Goal: Entertainment & Leisure: Consume media (video, audio)

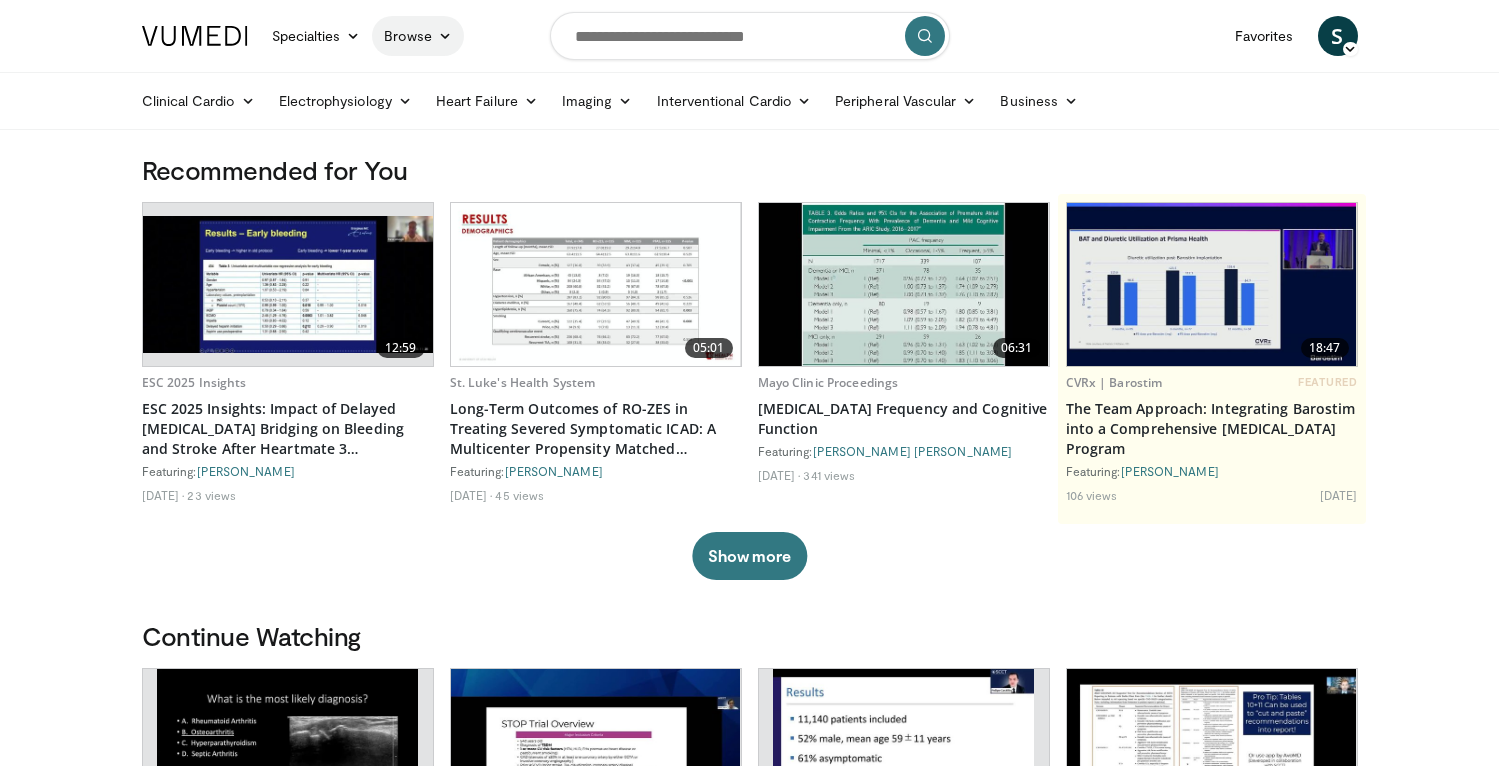
click at [401, 50] on link "Browse" at bounding box center [418, 36] width 92 height 40
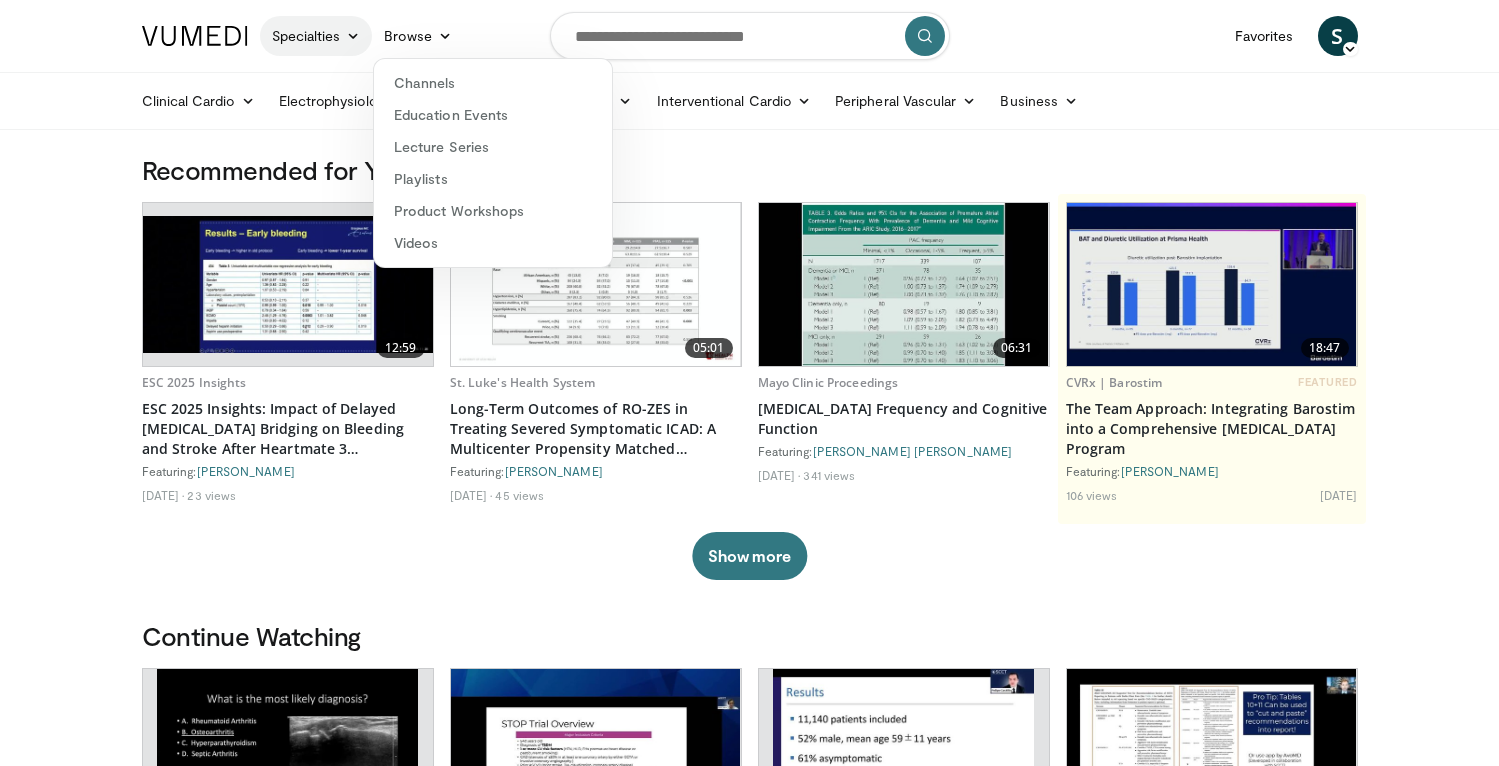
click at [325, 41] on link "Specialties" at bounding box center [316, 36] width 113 height 40
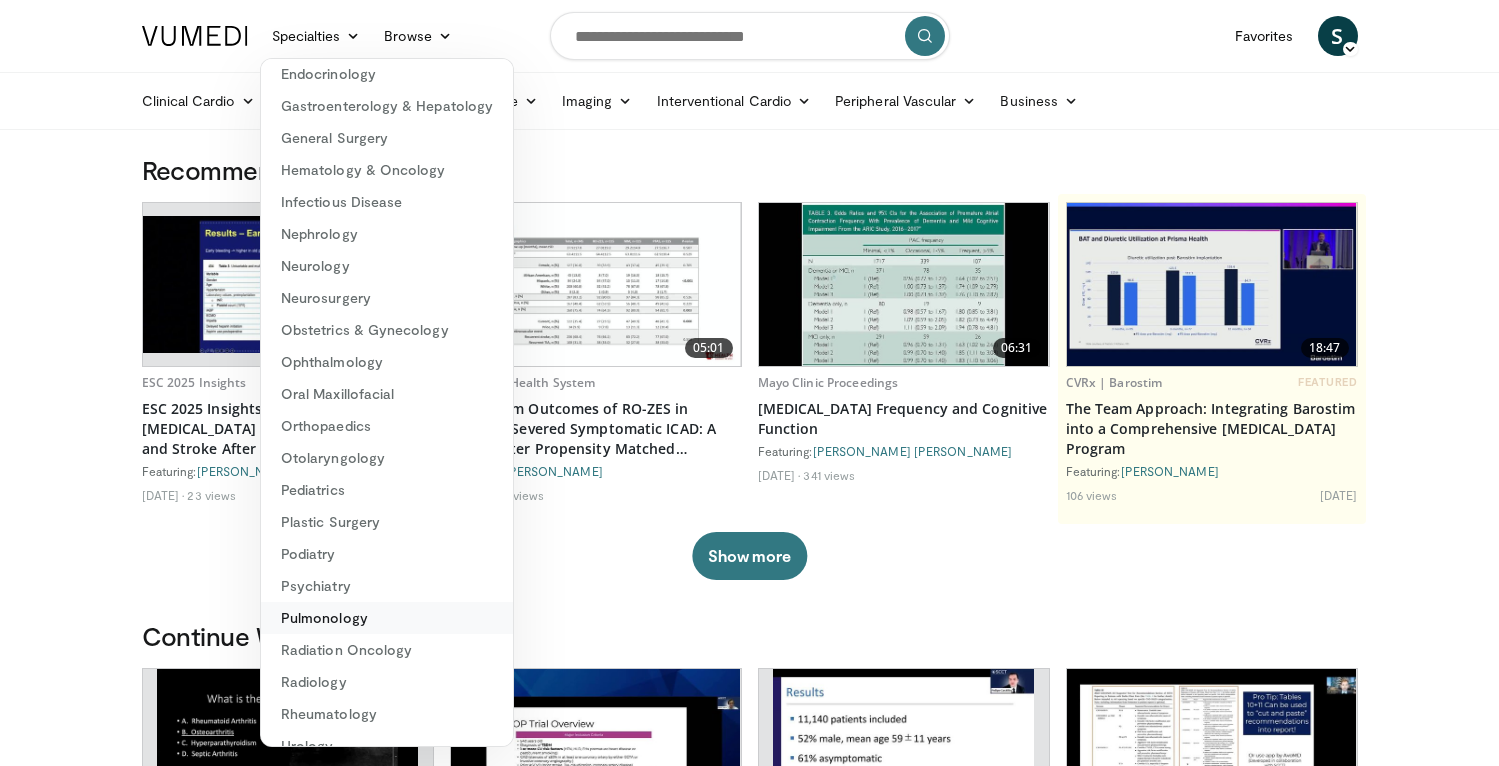
scroll to position [224, 0]
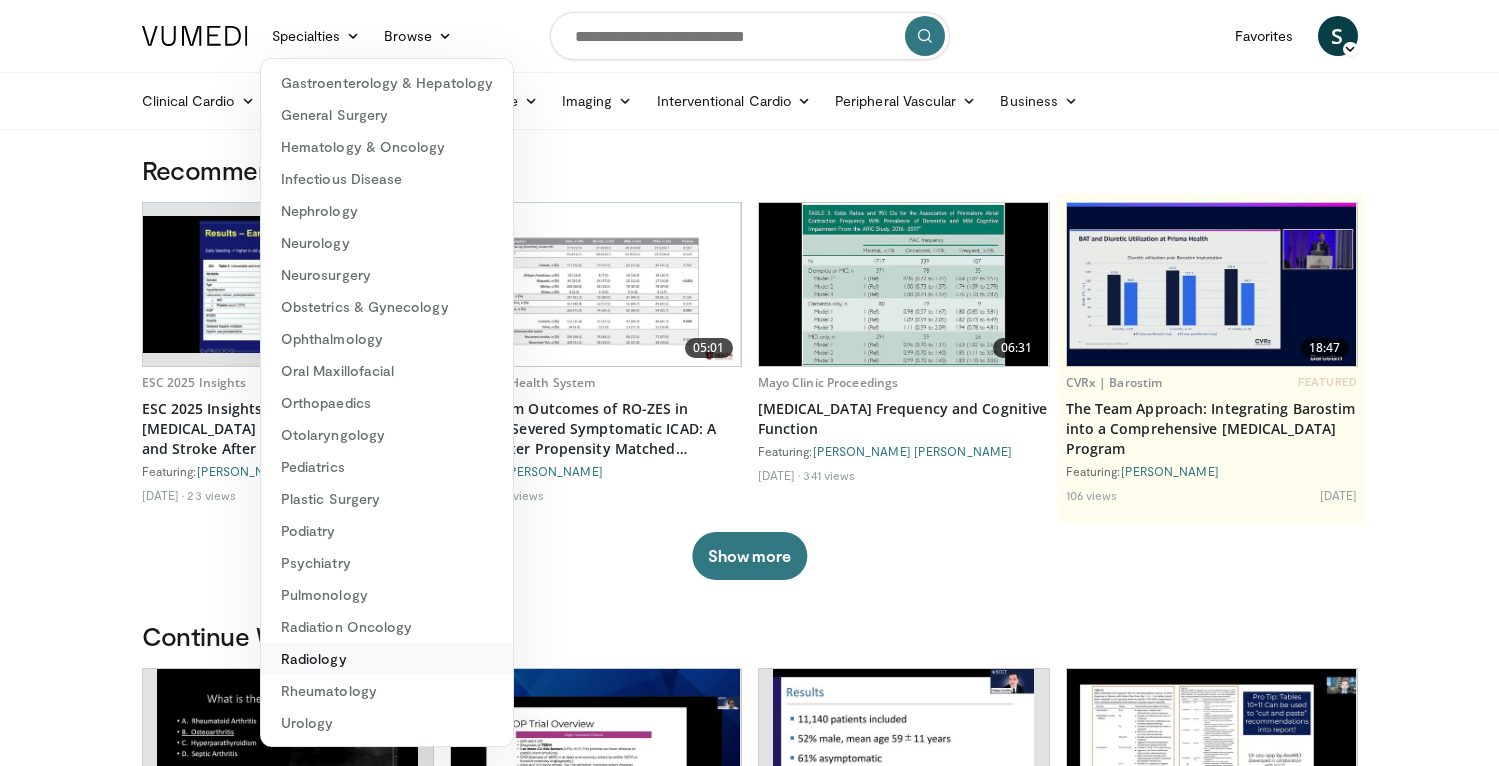
click at [340, 661] on link "Radiology" at bounding box center [387, 659] width 252 height 32
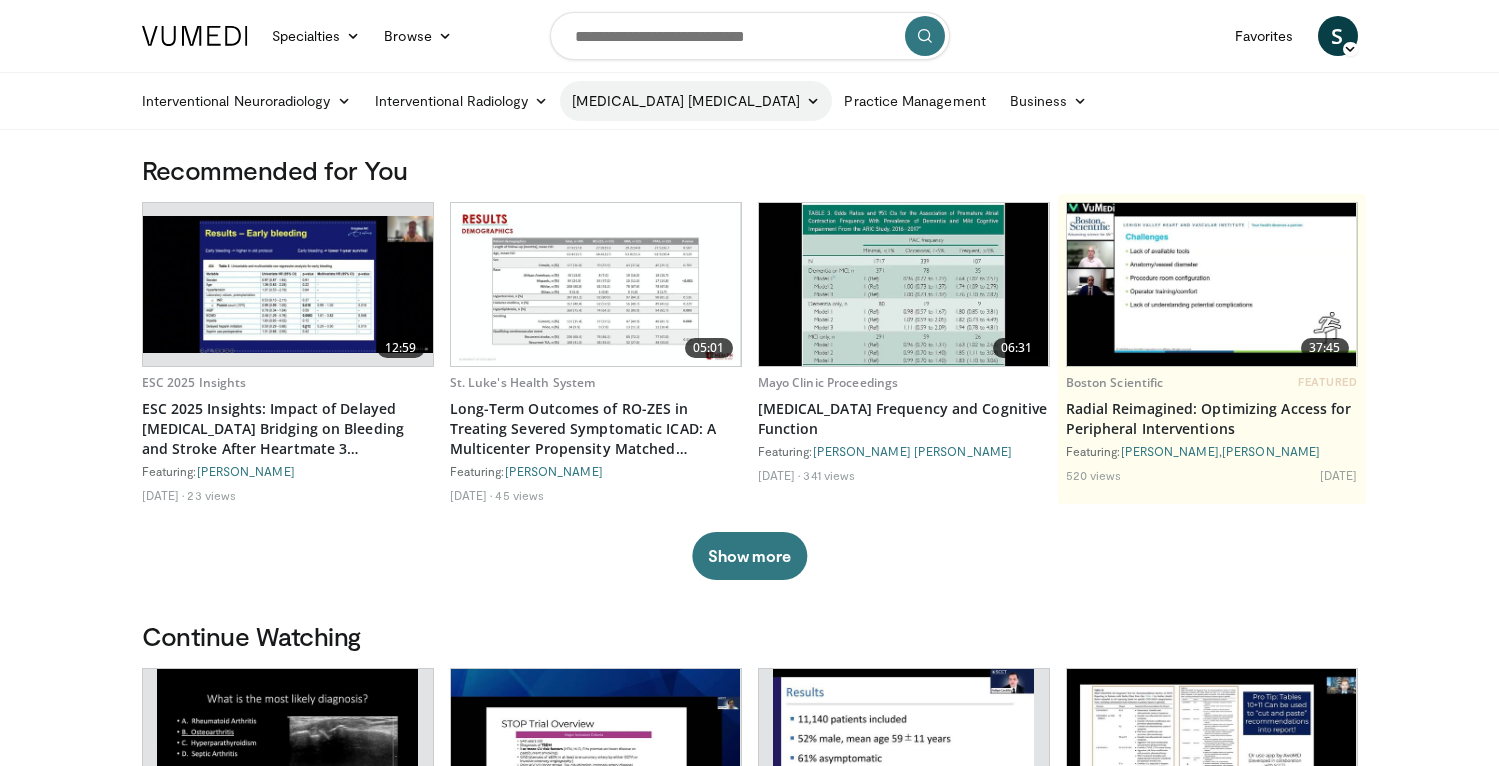
click at [627, 98] on link "[MEDICAL_DATA] [MEDICAL_DATA]" at bounding box center [696, 101] width 272 height 40
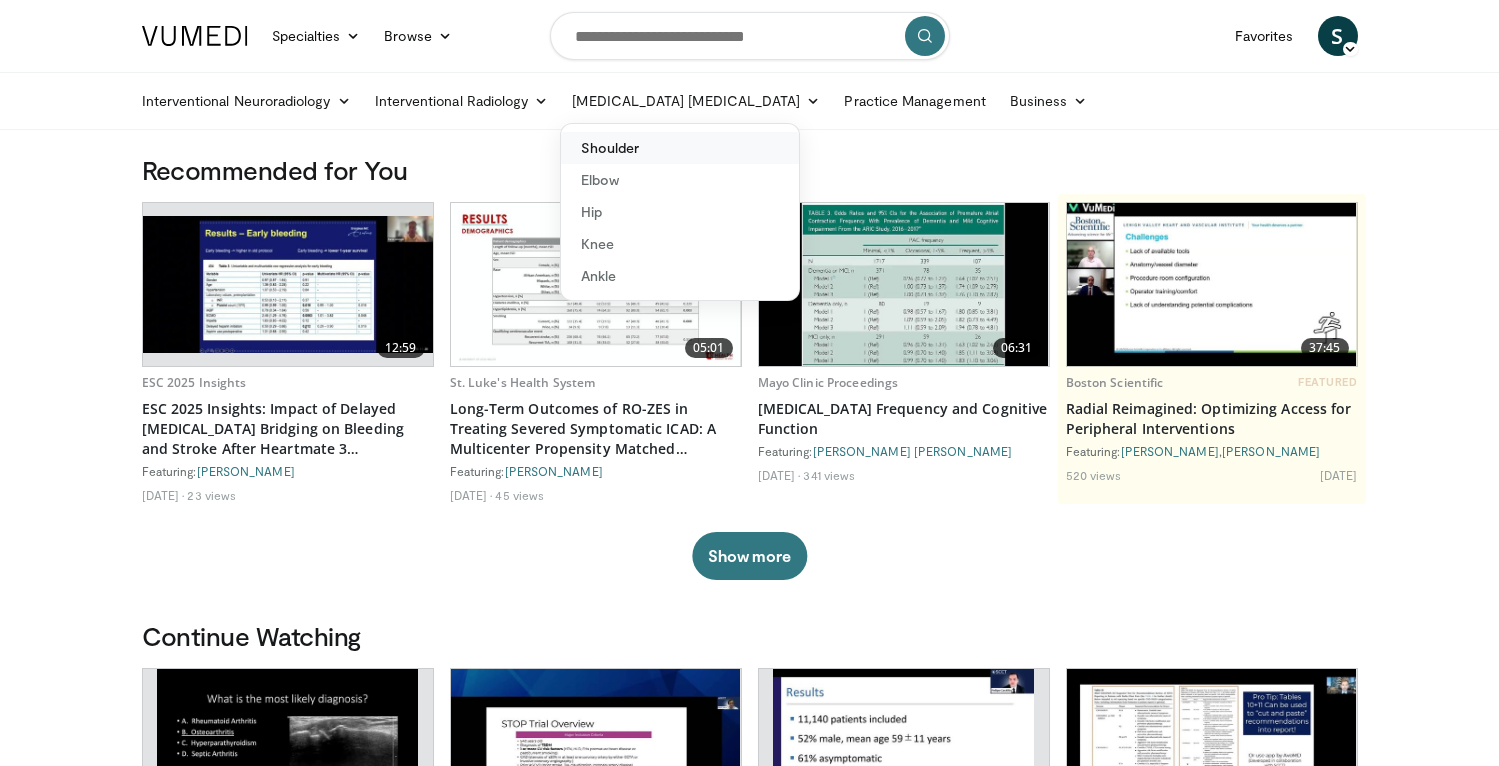
click at [662, 156] on link "Shoulder" at bounding box center [680, 148] width 238 height 32
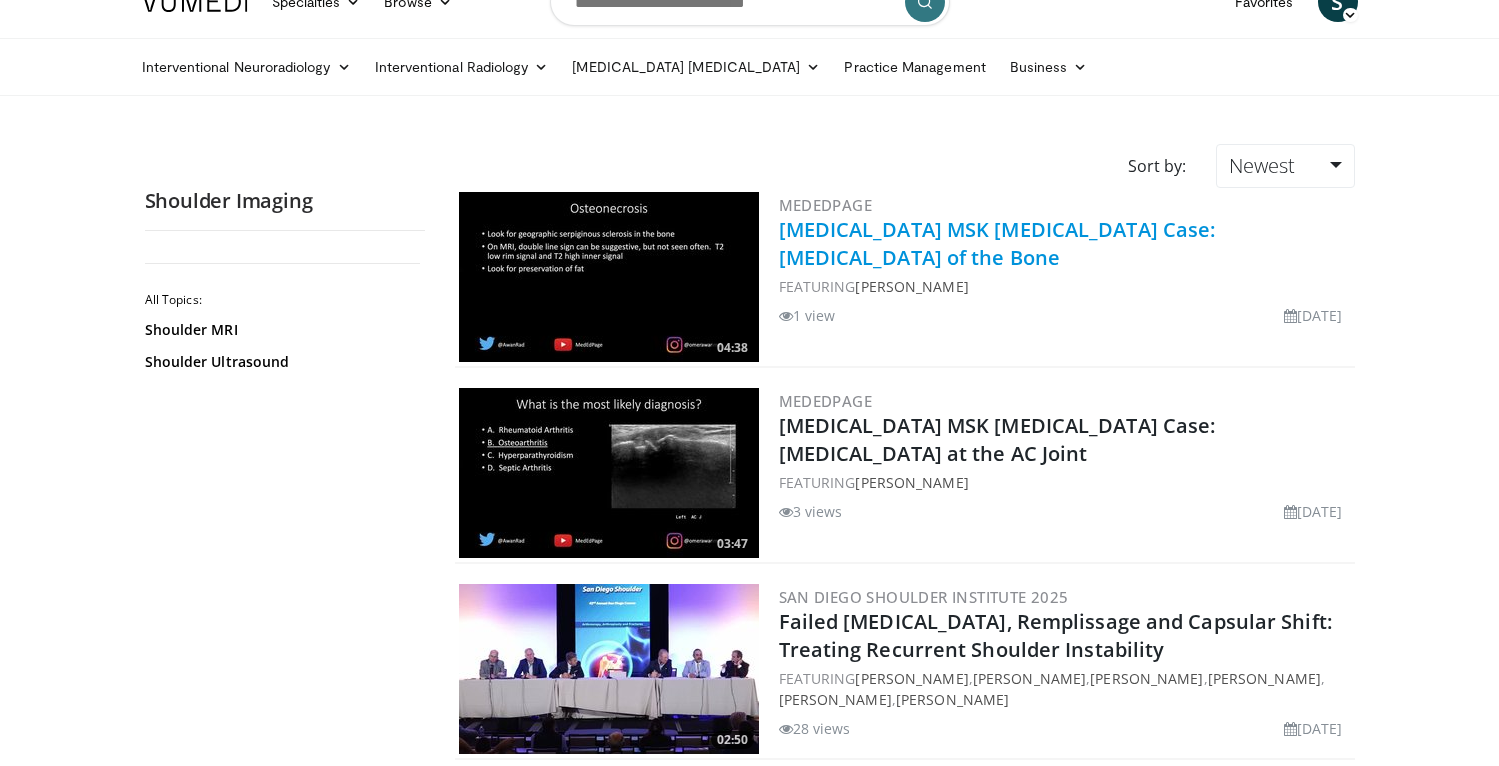
scroll to position [38, 0]
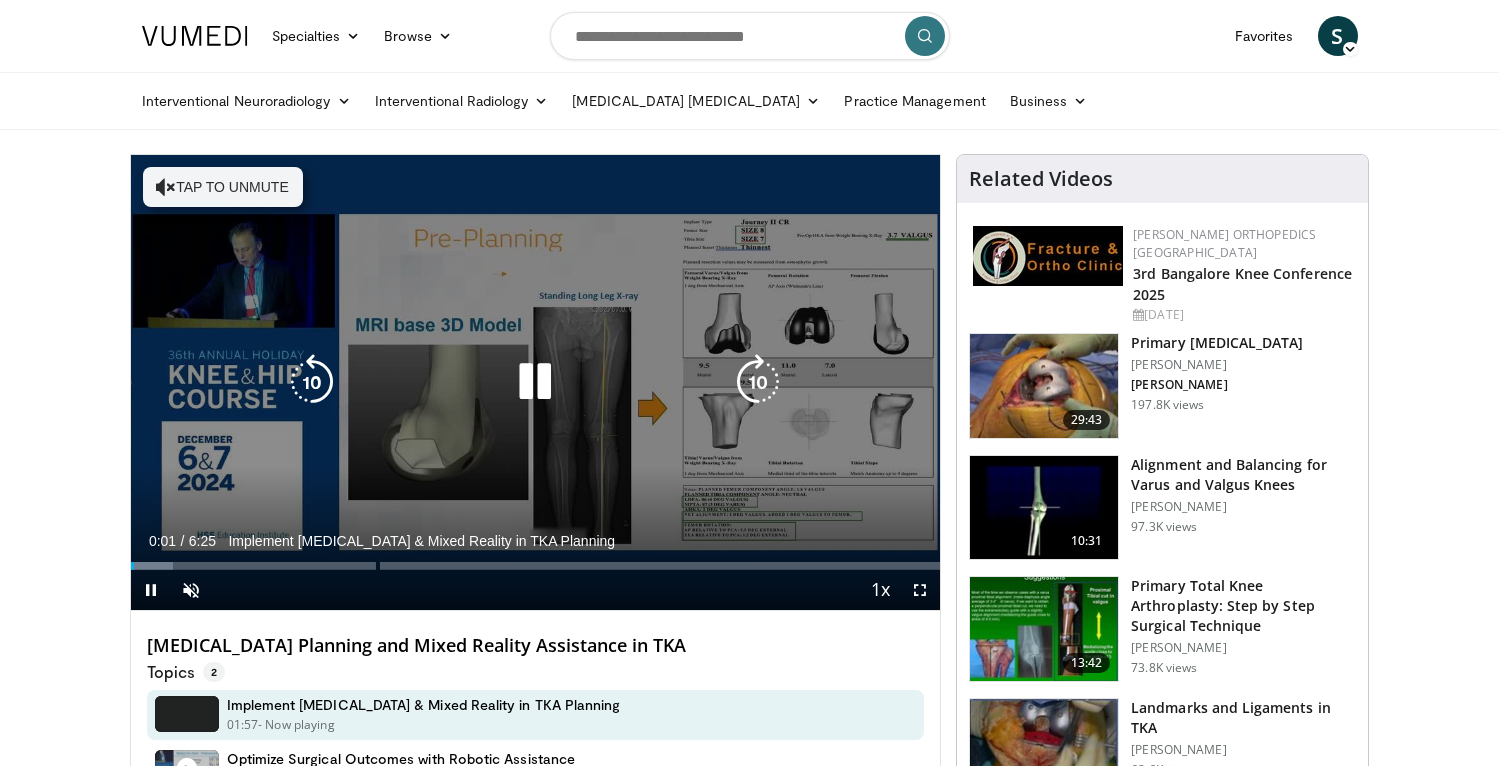
click at [545, 378] on icon "Video Player" at bounding box center [535, 382] width 56 height 56
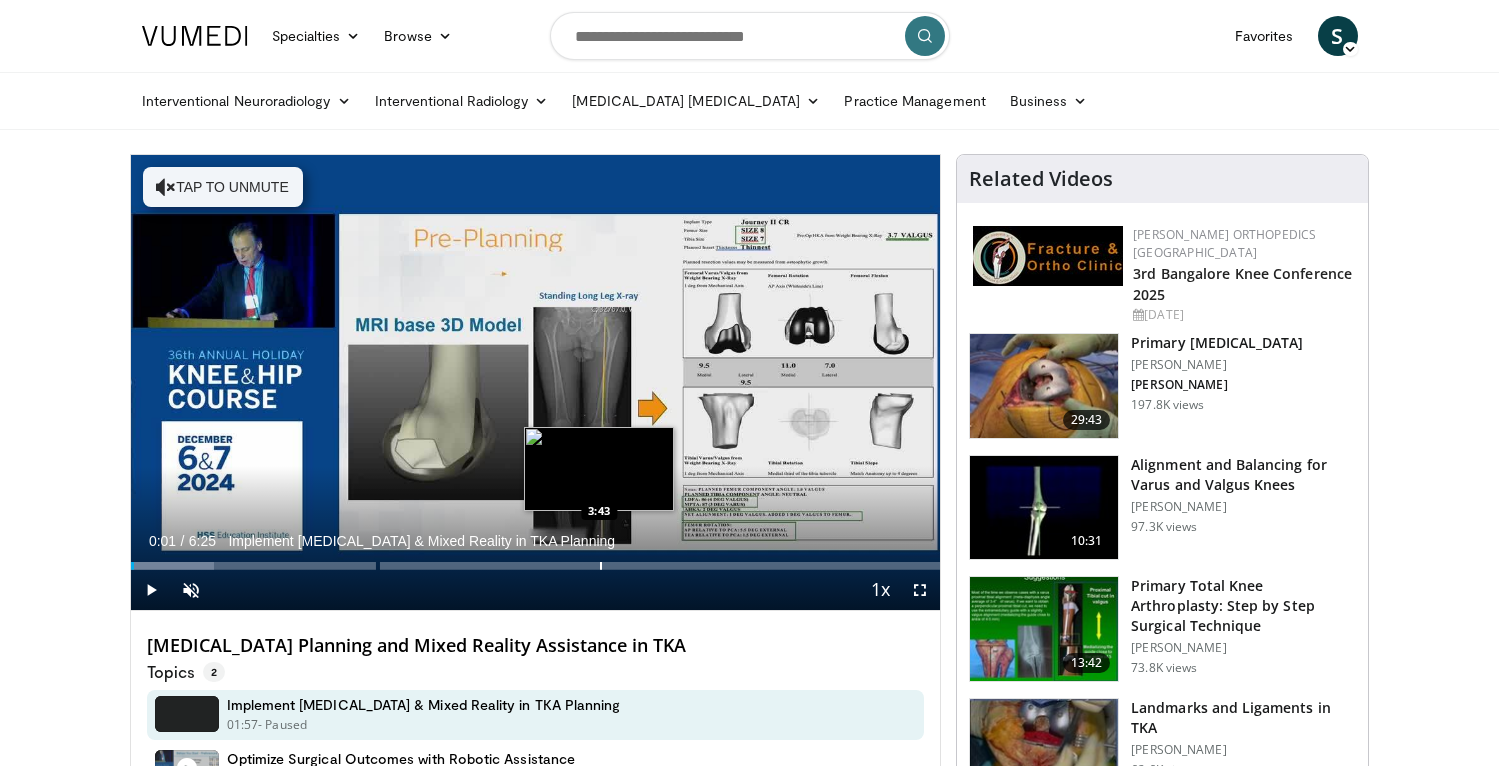
scroll to position [9, 0]
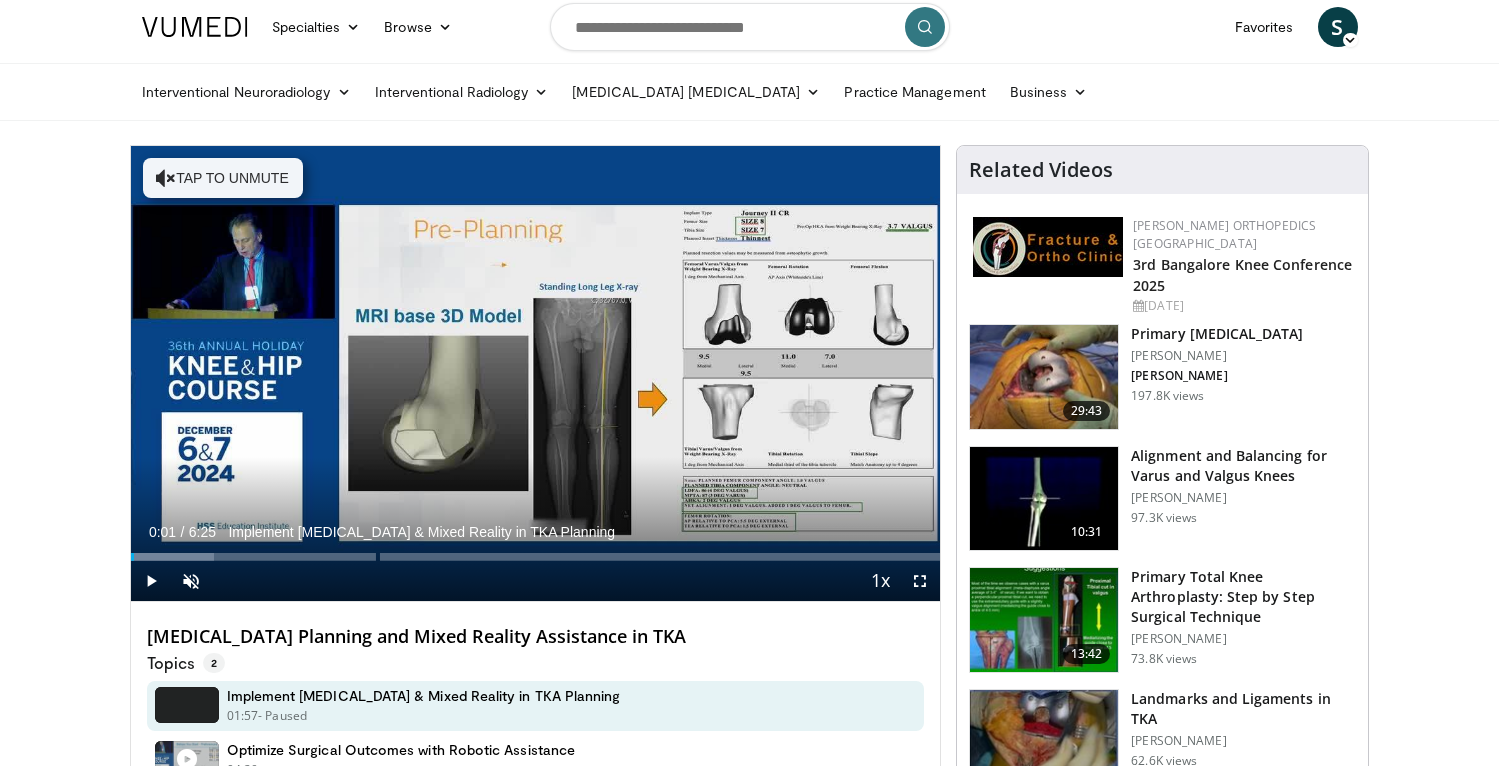
click at [381, 630] on h4 "MRI Planning and Mixed Reality Assistance in TKA" at bounding box center [536, 637] width 778 height 22
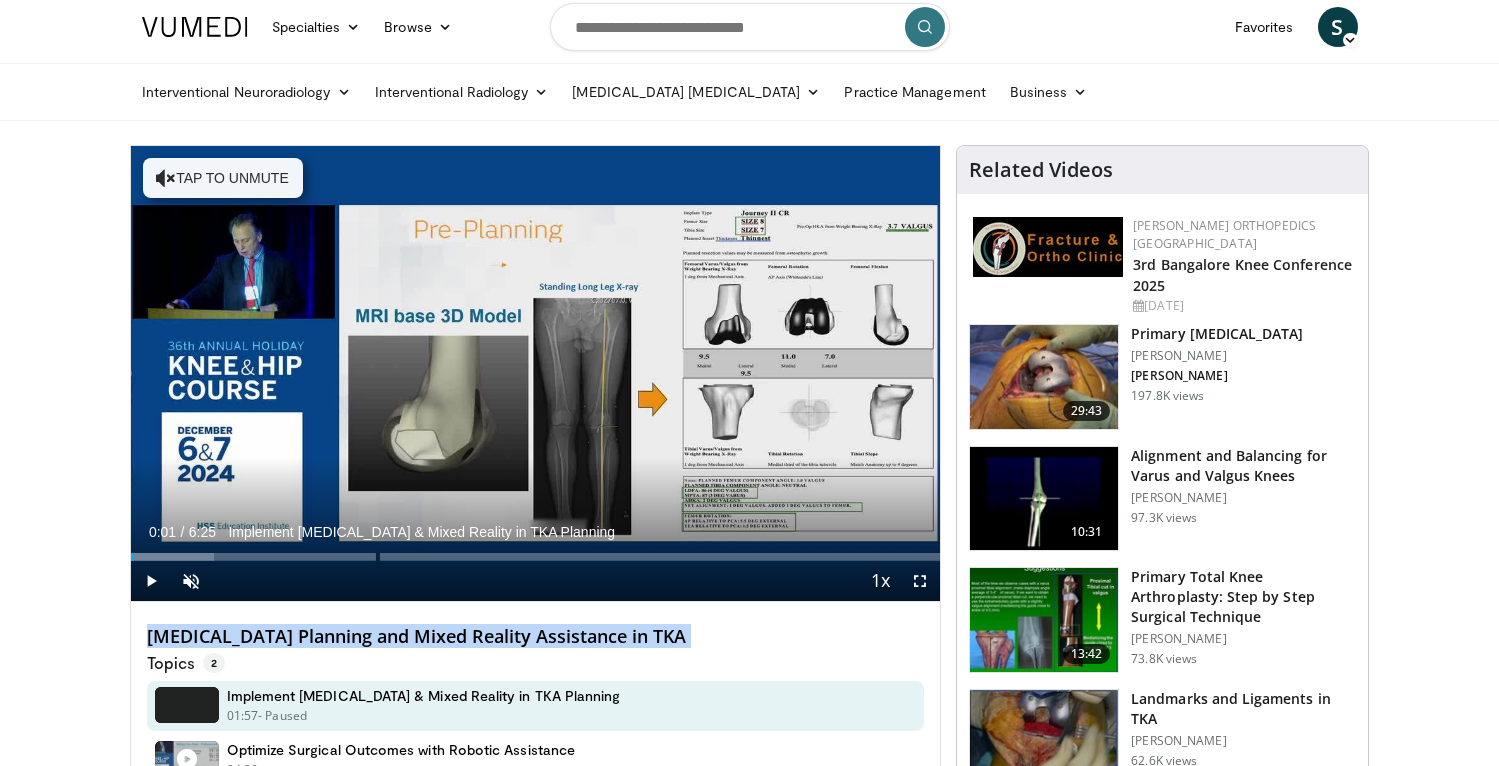
click at [381, 630] on h4 "MRI Planning and Mixed Reality Assistance in TKA" at bounding box center [536, 637] width 778 height 22
copy div "MRI Planning and Mixed Reality Assistance in TKA"
